Goal: Use online tool/utility: Utilize a website feature to perform a specific function

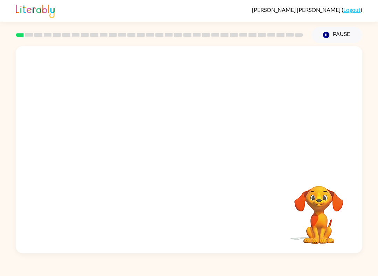
click at [284, 71] on div at bounding box center [189, 108] width 346 height 125
click at [170, 111] on video "Your browser must support playing .mp4 files to use Literably. Please try using…" at bounding box center [189, 108] width 346 height 125
click at [211, 138] on video "Your browser must support playing .mp4 files to use Literably. Please try using…" at bounding box center [189, 108] width 346 height 125
click at [171, 111] on video "Your browser must support playing .mp4 files to use Literably. Please try using…" at bounding box center [189, 108] width 346 height 125
click at [208, 137] on video "Your browser must support playing .mp4 files to use Literably. Please try using…" at bounding box center [189, 108] width 346 height 125
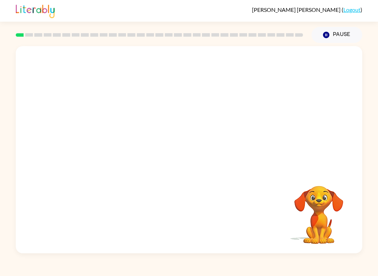
click at [207, 139] on video "Your browser must support playing .mp4 files to use Literably. Please try using…" at bounding box center [189, 108] width 346 height 125
click at [210, 153] on button "button" at bounding box center [189, 154] width 45 height 26
click at [370, 126] on div "Your browser must support playing .mp4 files to use Literably. Please try using…" at bounding box center [189, 148] width 378 height 211
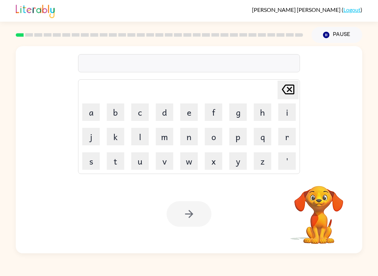
click at [112, 118] on button "b" at bounding box center [115, 112] width 17 height 17
click at [210, 139] on button "o" at bounding box center [213, 136] width 17 height 17
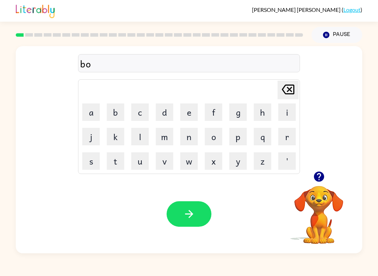
click at [285, 134] on button "r" at bounding box center [286, 136] width 17 height 17
click at [165, 114] on button "d" at bounding box center [164, 112] width 17 height 17
click at [186, 118] on button "e" at bounding box center [188, 112] width 17 height 17
click at [288, 136] on button "r" at bounding box center [286, 136] width 17 height 17
click at [182, 209] on button "button" at bounding box center [189, 215] width 45 height 26
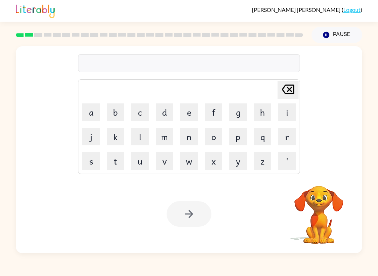
click at [285, 136] on button "r" at bounding box center [286, 136] width 17 height 17
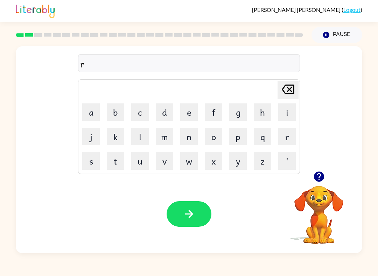
click at [206, 140] on button "o" at bounding box center [213, 136] width 17 height 17
click at [144, 158] on button "u" at bounding box center [139, 161] width 17 height 17
click at [189, 137] on button "n" at bounding box center [188, 136] width 17 height 17
click at [159, 113] on button "d" at bounding box center [164, 112] width 17 height 17
click at [177, 215] on button "button" at bounding box center [189, 215] width 45 height 26
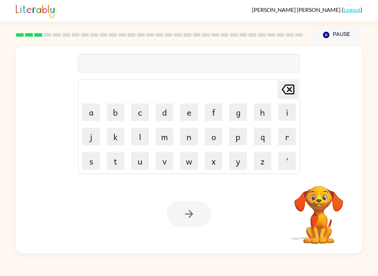
click at [163, 137] on button "m" at bounding box center [164, 136] width 17 height 17
click at [96, 115] on button "a" at bounding box center [90, 112] width 17 height 17
click at [134, 112] on button "c" at bounding box center [139, 112] width 17 height 17
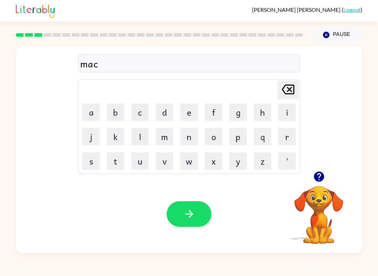
click at [259, 115] on button "h" at bounding box center [262, 112] width 17 height 17
click at [278, 115] on button "i" at bounding box center [286, 112] width 17 height 17
click at [191, 137] on button "n" at bounding box center [188, 136] width 17 height 17
click at [194, 107] on button "e" at bounding box center [188, 112] width 17 height 17
click at [182, 212] on button "button" at bounding box center [189, 215] width 45 height 26
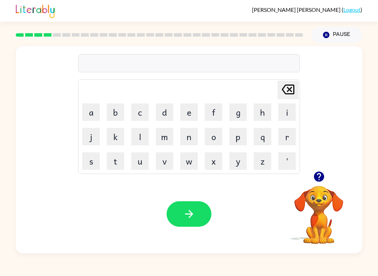
click at [118, 161] on button "t" at bounding box center [115, 161] width 17 height 17
click at [287, 137] on button "r" at bounding box center [286, 136] width 17 height 17
click at [94, 120] on button "a" at bounding box center [90, 112] width 17 height 17
click at [284, 114] on button "i" at bounding box center [286, 112] width 17 height 17
click at [192, 134] on button "n" at bounding box center [188, 136] width 17 height 17
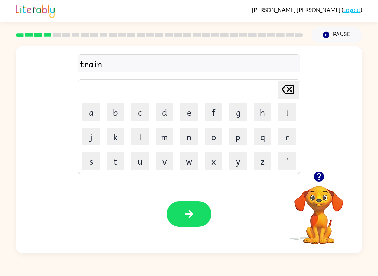
click at [188, 223] on button "button" at bounding box center [189, 215] width 45 height 26
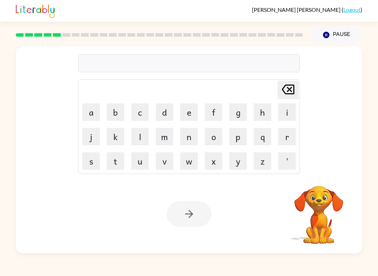
click at [375, 120] on div "[PERSON_NAME] last character input a b c d e f g h i j k l m n o p q r s t u v …" at bounding box center [189, 148] width 378 height 211
click at [163, 115] on button "d" at bounding box center [164, 112] width 17 height 17
click at [180, 115] on button "e" at bounding box center [188, 112] width 17 height 17
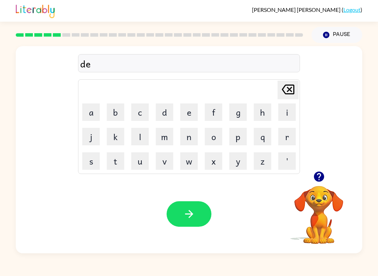
click at [317, 175] on icon "button" at bounding box center [319, 177] width 12 height 12
click at [215, 115] on button "f" at bounding box center [213, 112] width 17 height 17
click at [190, 109] on button "e" at bounding box center [188, 112] width 17 height 17
click at [320, 175] on icon "button" at bounding box center [319, 177] width 12 height 12
click at [193, 135] on button "n" at bounding box center [188, 136] width 17 height 17
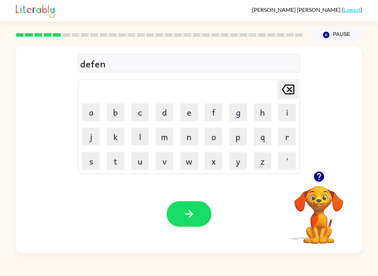
click at [316, 175] on icon "button" at bounding box center [318, 177] width 10 height 10
click at [92, 165] on button "s" at bounding box center [90, 161] width 17 height 17
click at [184, 114] on button "e" at bounding box center [188, 112] width 17 height 17
click at [162, 161] on button "v" at bounding box center [164, 161] width 17 height 17
click at [316, 174] on icon "button" at bounding box center [318, 177] width 10 height 10
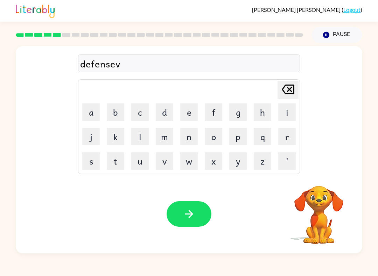
click at [191, 113] on button "e" at bounding box center [188, 112] width 17 height 17
click at [192, 217] on icon "button" at bounding box center [189, 214] width 12 height 12
click at [168, 162] on button "v" at bounding box center [164, 161] width 17 height 17
click at [86, 115] on button "a" at bounding box center [90, 112] width 17 height 17
click at [141, 115] on button "c" at bounding box center [139, 112] width 17 height 17
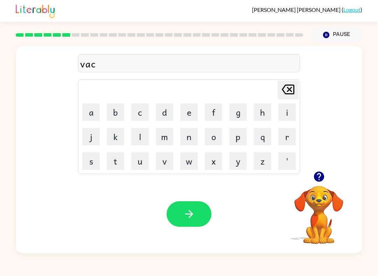
click at [98, 105] on button "a" at bounding box center [90, 112] width 17 height 17
click at [317, 177] on icon "button" at bounding box center [318, 177] width 10 height 10
click at [118, 166] on button "t" at bounding box center [115, 161] width 17 height 17
click at [270, 113] on button "h" at bounding box center [262, 112] width 17 height 17
click at [275, 94] on td "[PERSON_NAME] last character input" at bounding box center [189, 89] width 220 height 19
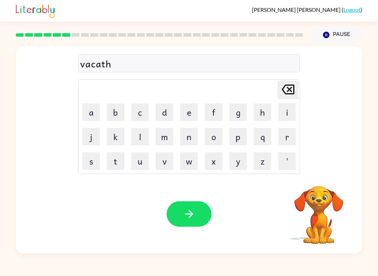
click at [290, 87] on icon "[PERSON_NAME] last character input" at bounding box center [288, 89] width 17 height 17
click at [285, 114] on button "i" at bounding box center [286, 112] width 17 height 17
click at [218, 129] on button "o" at bounding box center [213, 136] width 17 height 17
click at [319, 177] on icon "button" at bounding box center [318, 177] width 10 height 10
click at [189, 134] on button "n" at bounding box center [188, 136] width 17 height 17
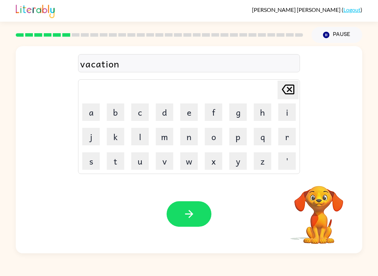
click at [192, 216] on icon "button" at bounding box center [189, 214] width 8 height 8
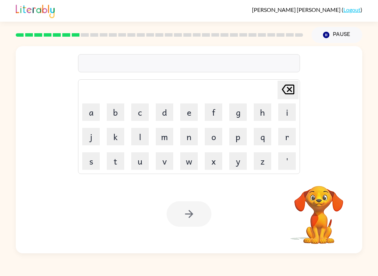
click at [320, 173] on div "[PERSON_NAME] last character input a b c d e f g h i j k l m n o p q r s t u v …" at bounding box center [189, 149] width 346 height 207
click at [242, 139] on button "p" at bounding box center [237, 136] width 17 height 17
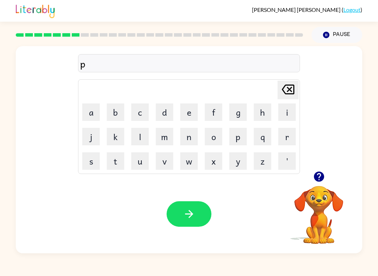
click at [112, 102] on td "b" at bounding box center [116, 112] width 24 height 24
click at [135, 140] on button "l" at bounding box center [139, 136] width 17 height 17
click at [134, 140] on button "l" at bounding box center [139, 136] width 17 height 17
click at [190, 119] on button "e" at bounding box center [188, 112] width 17 height 17
click at [318, 176] on icon "button" at bounding box center [318, 177] width 10 height 10
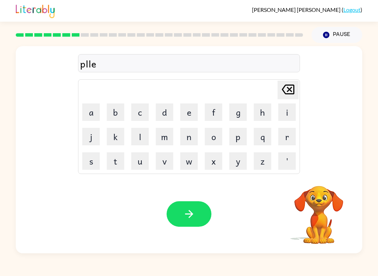
click at [187, 225] on button "button" at bounding box center [189, 215] width 45 height 26
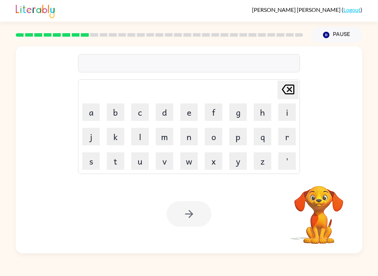
click at [172, 139] on button "m" at bounding box center [164, 136] width 17 height 17
click at [287, 115] on button "i" at bounding box center [286, 112] width 17 height 17
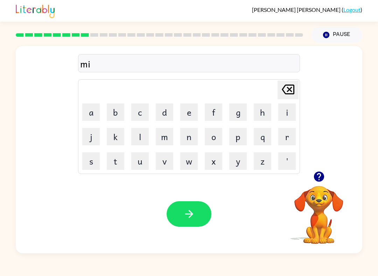
click at [287, 132] on button "r" at bounding box center [286, 136] width 17 height 17
click at [88, 115] on button "a" at bounding box center [90, 112] width 17 height 17
click at [139, 112] on button "c" at bounding box center [139, 112] width 17 height 17
click at [145, 130] on button "l" at bounding box center [139, 136] width 17 height 17
click at [197, 115] on button "e" at bounding box center [188, 112] width 17 height 17
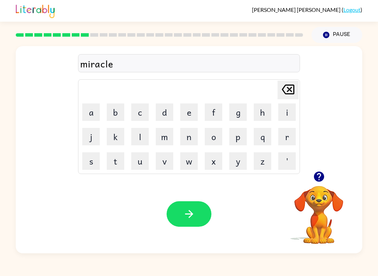
click at [203, 224] on button "button" at bounding box center [189, 215] width 45 height 26
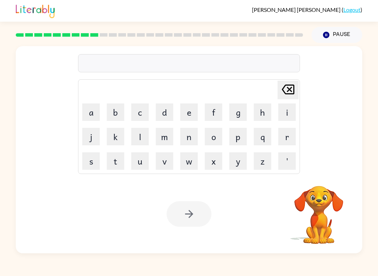
click at [171, 142] on button "m" at bounding box center [164, 136] width 17 height 17
click at [193, 118] on button "e" at bounding box center [188, 112] width 17 height 17
click at [191, 115] on button "e" at bounding box center [188, 112] width 17 height 17
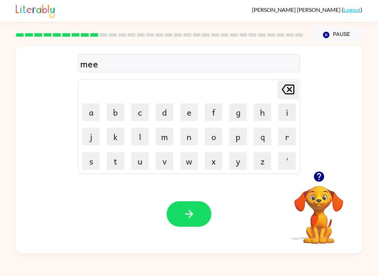
click at [168, 114] on button "d" at bounding box center [164, 112] width 17 height 17
click at [169, 141] on button "m" at bounding box center [164, 136] width 17 height 17
click at [217, 135] on button "o" at bounding box center [213, 136] width 17 height 17
click at [318, 172] on icon "button" at bounding box center [318, 177] width 10 height 10
click at [281, 139] on button "r" at bounding box center [286, 136] width 17 height 17
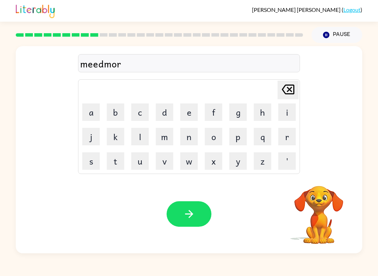
click at [193, 141] on button "n" at bounding box center [188, 136] width 17 height 17
click at [284, 109] on button "i" at bounding box center [286, 112] width 17 height 17
click at [193, 133] on button "n" at bounding box center [188, 136] width 17 height 17
click at [318, 180] on icon "button" at bounding box center [318, 177] width 10 height 10
click at [236, 114] on button "g" at bounding box center [237, 112] width 17 height 17
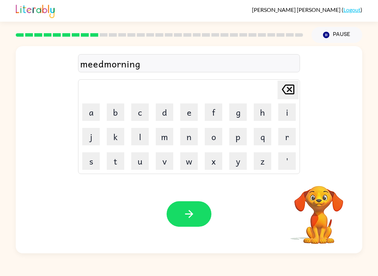
click at [195, 225] on button "button" at bounding box center [189, 215] width 45 height 26
click at [324, 177] on icon "button" at bounding box center [318, 177] width 10 height 10
click at [172, 107] on button "d" at bounding box center [164, 112] width 17 height 17
click at [194, 112] on button "e" at bounding box center [188, 112] width 17 height 17
click at [88, 160] on button "s" at bounding box center [90, 161] width 17 height 17
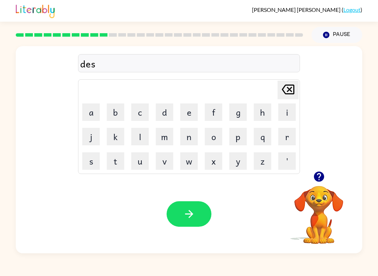
click at [109, 157] on button "t" at bounding box center [115, 161] width 17 height 17
click at [278, 140] on button "r" at bounding box center [286, 136] width 17 height 17
click at [137, 165] on button "u" at bounding box center [139, 161] width 17 height 17
click at [94, 163] on button "s" at bounding box center [90, 161] width 17 height 17
click at [107, 158] on button "t" at bounding box center [115, 161] width 17 height 17
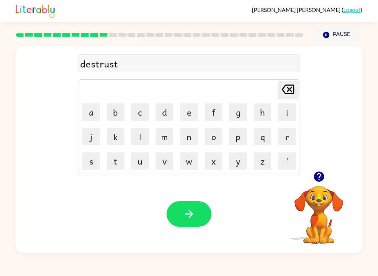
click at [197, 225] on button "button" at bounding box center [189, 215] width 45 height 26
click at [186, 111] on button "e" at bounding box center [188, 112] width 17 height 17
click at [287, 93] on icon "[PERSON_NAME] last character input" at bounding box center [288, 89] width 17 height 17
click at [159, 113] on button "d" at bounding box center [164, 112] width 17 height 17
click at [186, 106] on button "e" at bounding box center [188, 112] width 17 height 17
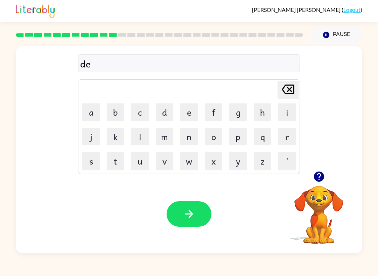
click at [91, 156] on button "s" at bounding box center [90, 161] width 17 height 17
click at [114, 155] on button "t" at bounding box center [115, 161] width 17 height 17
click at [288, 140] on button "r" at bounding box center [286, 136] width 17 height 17
click at [138, 162] on button "u" at bounding box center [139, 161] width 17 height 17
click at [94, 164] on button "s" at bounding box center [90, 161] width 17 height 17
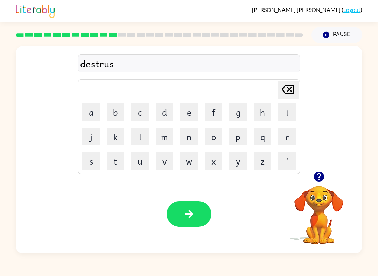
click at [113, 158] on button "t" at bounding box center [115, 161] width 17 height 17
click at [288, 98] on div "[PERSON_NAME] last character input" at bounding box center [288, 90] width 17 height 18
click at [294, 91] on icon at bounding box center [288, 90] width 13 height 10
click at [292, 89] on icon "[PERSON_NAME] last character input" at bounding box center [288, 89] width 17 height 17
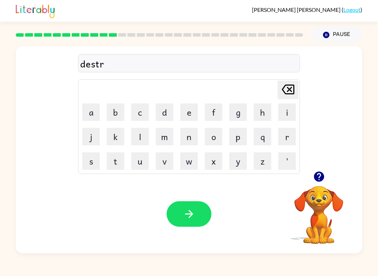
click at [292, 89] on icon "[PERSON_NAME] last character input" at bounding box center [288, 89] width 17 height 17
click at [287, 91] on icon "[PERSON_NAME] last character input" at bounding box center [288, 89] width 17 height 17
click at [286, 91] on icon "[PERSON_NAME] last character input" at bounding box center [288, 89] width 17 height 17
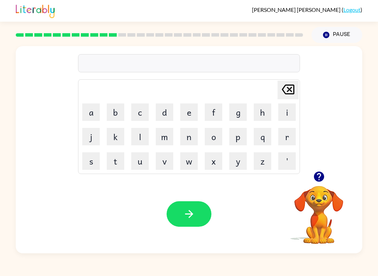
click at [322, 181] on icon "button" at bounding box center [319, 177] width 12 height 12
click at [163, 114] on button "d" at bounding box center [164, 112] width 17 height 17
click at [183, 113] on button "e" at bounding box center [188, 112] width 17 height 17
click at [94, 163] on button "s" at bounding box center [90, 161] width 17 height 17
click at [118, 157] on button "t" at bounding box center [115, 161] width 17 height 17
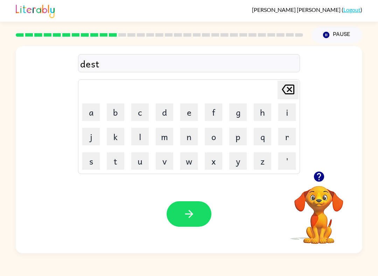
click at [284, 137] on button "r" at bounding box center [286, 136] width 17 height 17
click at [141, 161] on button "u" at bounding box center [139, 161] width 17 height 17
click at [95, 161] on button "s" at bounding box center [90, 161] width 17 height 17
click at [122, 157] on button "t" at bounding box center [115, 161] width 17 height 17
click at [291, 89] on icon "[PERSON_NAME] last character input" at bounding box center [288, 89] width 17 height 17
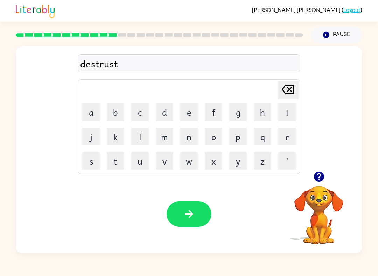
click at [291, 89] on icon "[PERSON_NAME] last character input" at bounding box center [288, 89] width 17 height 17
click at [291, 87] on icon "[PERSON_NAME] last character input" at bounding box center [288, 89] width 17 height 17
click at [291, 87] on icon at bounding box center [288, 90] width 13 height 10
click at [291, 87] on icon "[PERSON_NAME] last character input" at bounding box center [288, 89] width 17 height 17
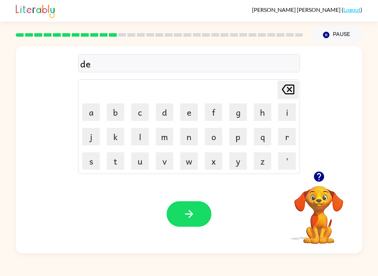
click at [292, 87] on icon "[PERSON_NAME] last character input" at bounding box center [288, 89] width 17 height 17
click at [291, 87] on icon "[PERSON_NAME] last character input" at bounding box center [288, 89] width 17 height 17
click at [290, 86] on icon "[PERSON_NAME] last character input" at bounding box center [288, 89] width 17 height 17
click at [320, 181] on icon "button" at bounding box center [318, 177] width 10 height 10
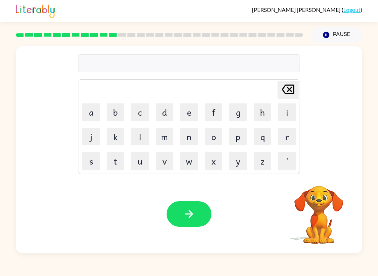
click at [280, 137] on button "r" at bounding box center [286, 136] width 17 height 17
click at [212, 137] on button "o" at bounding box center [213, 136] width 17 height 17
click at [324, 176] on video "Your browser must support playing .mp4 files to use Literably. Please try using…" at bounding box center [319, 210] width 70 height 70
click at [324, 177] on video "Your browser must support playing .mp4 files to use Literably. Please try using…" at bounding box center [319, 210] width 70 height 70
click at [323, 178] on icon "button" at bounding box center [318, 177] width 10 height 10
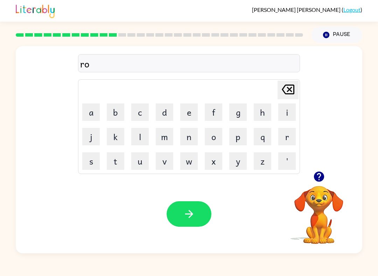
click at [322, 178] on video "Your browser must support playing .mp4 files to use Literably. Please try using…" at bounding box center [319, 210] width 70 height 70
click at [321, 174] on div "ro Delete Delete last character input a b c d e f g h i j k l m n o p q r s t u…" at bounding box center [189, 149] width 346 height 207
click at [186, 161] on button "w" at bounding box center [188, 161] width 17 height 17
click at [172, 100] on table "[PERSON_NAME] last character input a b c d e f g h i j k l m n o p q r s t u v …" at bounding box center [188, 127] width 221 height 94
click at [161, 113] on button "d" at bounding box center [164, 112] width 17 height 17
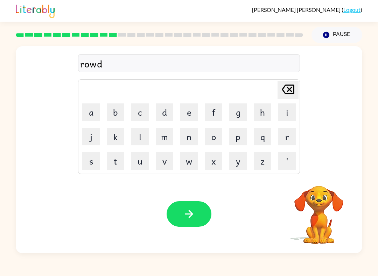
click at [193, 217] on icon "button" at bounding box center [189, 214] width 12 height 12
click at [193, 217] on div at bounding box center [189, 215] width 45 height 26
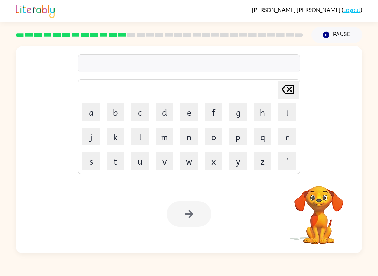
click at [132, 159] on button "u" at bounding box center [139, 161] width 17 height 17
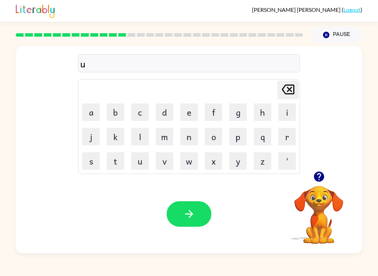
click at [241, 142] on button "p" at bounding box center [237, 136] width 17 height 17
click at [62, 103] on div "up [PERSON_NAME] last character input a b c d e f g h i j k l m n o p q r s t u…" at bounding box center [189, 108] width 346 height 125
click at [239, 110] on button "g" at bounding box center [237, 112] width 17 height 17
click at [287, 138] on button "r" at bounding box center [286, 136] width 17 height 17
click at [92, 104] on button "a" at bounding box center [90, 112] width 17 height 17
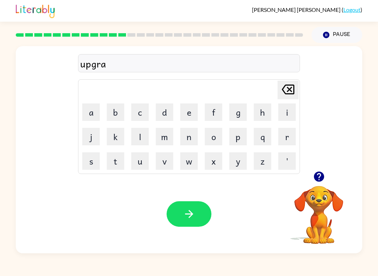
click at [167, 113] on button "d" at bounding box center [164, 112] width 17 height 17
click at [184, 113] on button "e" at bounding box center [188, 112] width 17 height 17
click at [171, 215] on button "button" at bounding box center [189, 215] width 45 height 26
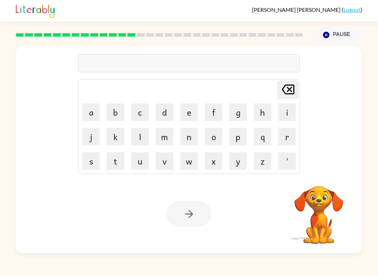
click at [159, 130] on button "m" at bounding box center [164, 136] width 17 height 17
click at [92, 109] on button "a" at bounding box center [90, 112] width 17 height 17
click at [163, 114] on button "d" at bounding box center [164, 112] width 17 height 17
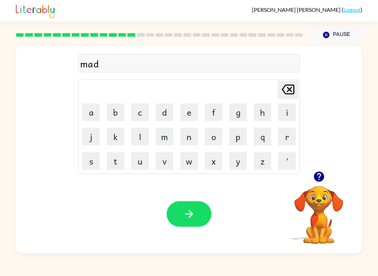
click at [193, 134] on button "n" at bounding box center [188, 136] width 17 height 17
click at [189, 109] on button "e" at bounding box center [188, 112] width 17 height 17
click at [85, 161] on button "s" at bounding box center [90, 161] width 17 height 17
click at [196, 226] on button "button" at bounding box center [189, 215] width 45 height 26
click at [317, 179] on icon "button" at bounding box center [318, 177] width 10 height 10
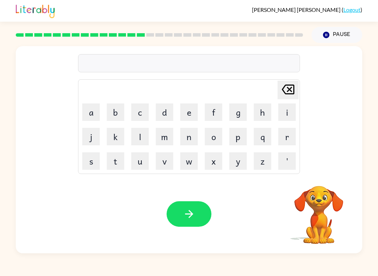
click at [324, 191] on video "Your browser must support playing .mp4 files to use Literably. Please try using…" at bounding box center [319, 210] width 70 height 70
click at [113, 111] on button "b" at bounding box center [115, 112] width 17 height 17
click at [215, 133] on button "o" at bounding box center [213, 136] width 17 height 17
click at [324, 180] on icon "button" at bounding box center [319, 177] width 12 height 12
click at [136, 163] on button "u" at bounding box center [139, 161] width 17 height 17
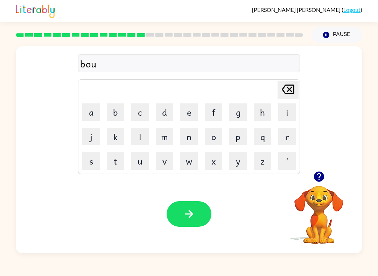
click at [321, 178] on icon "button" at bounding box center [318, 177] width 10 height 10
click at [325, 174] on div "bou Delete Delete last character input a b c d e f g h i j k l m n o p q r s t …" at bounding box center [189, 149] width 346 height 207
click at [320, 171] on div "bou [PERSON_NAME] last character input a b c d e f g h i j k l m n o p q r s t …" at bounding box center [189, 108] width 346 height 125
click at [313, 173] on div "bou Delete Delete last character input a b c d e f g h i j k l m n o p q r s t …" at bounding box center [189, 149] width 346 height 207
click at [187, 211] on icon "button" at bounding box center [189, 214] width 12 height 12
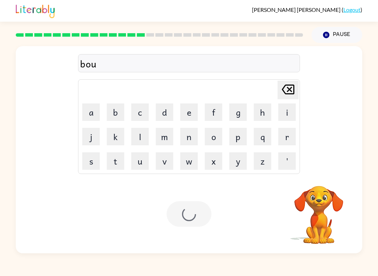
click at [192, 213] on div at bounding box center [189, 215] width 45 height 26
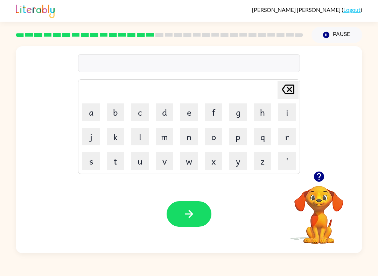
click at [86, 166] on button "s" at bounding box center [90, 161] width 17 height 17
click at [190, 164] on button "w" at bounding box center [188, 161] width 17 height 17
click at [217, 137] on button "o" at bounding box center [213, 136] width 17 height 17
click at [288, 135] on button "r" at bounding box center [286, 136] width 17 height 17
click at [170, 140] on button "m" at bounding box center [164, 136] width 17 height 17
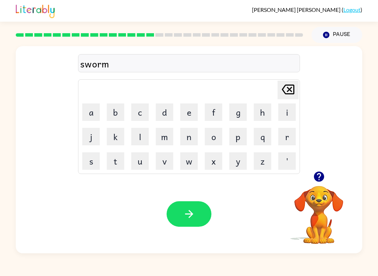
click at [188, 219] on icon "button" at bounding box center [189, 214] width 12 height 12
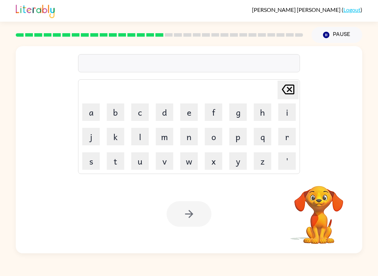
click at [324, 182] on video "Your browser must support playing .mp4 files to use Literably. Please try using…" at bounding box center [319, 210] width 70 height 70
click at [322, 175] on div "Your browser must support playing .mp4 files to use Literably. Please try using…" at bounding box center [189, 214] width 346 height 79
click at [318, 176] on video "Your browser must support playing .mp4 files to use Literably. Please try using…" at bounding box center [319, 210] width 70 height 70
click at [318, 177] on video "Your browser must support playing .mp4 files to use Literably. Please try using…" at bounding box center [319, 210] width 70 height 70
click at [319, 179] on video "Your browser must support playing .mp4 files to use Literably. Please try using…" at bounding box center [319, 210] width 70 height 70
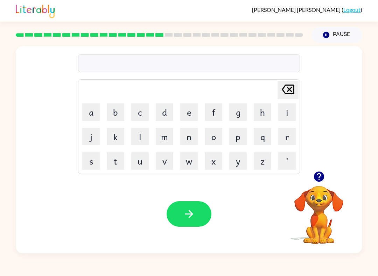
click at [318, 177] on icon "button" at bounding box center [318, 177] width 10 height 10
click at [290, 139] on button "r" at bounding box center [286, 136] width 17 height 17
click at [91, 106] on button "a" at bounding box center [90, 112] width 17 height 17
click at [153, 139] on td "m" at bounding box center [165, 137] width 24 height 24
click at [168, 141] on button "m" at bounding box center [164, 136] width 17 height 17
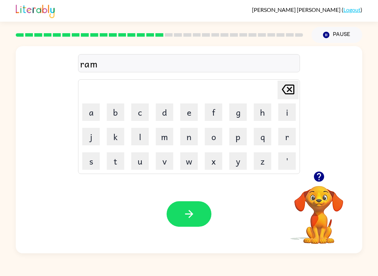
click at [319, 177] on icon "button" at bounding box center [318, 177] width 10 height 10
click at [201, 215] on button "button" at bounding box center [189, 215] width 45 height 26
